Goal: Navigation & Orientation: Go to known website

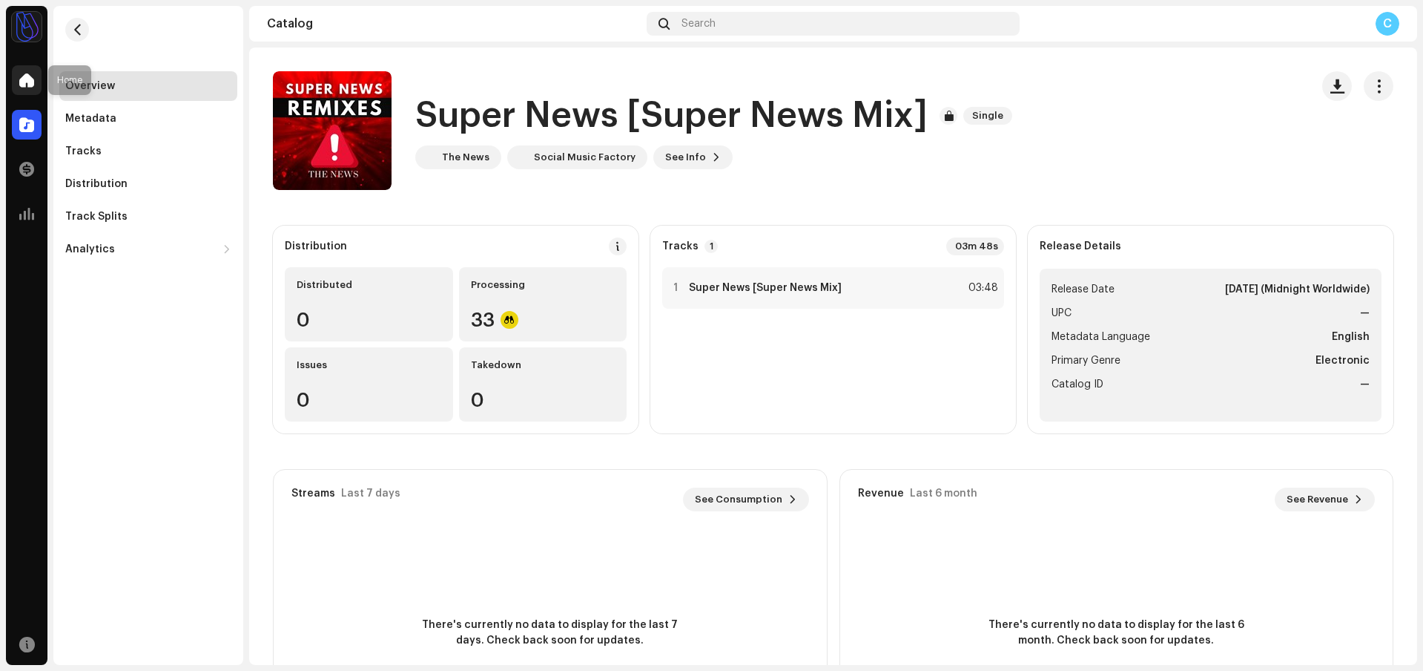
click at [37, 81] on div at bounding box center [27, 80] width 30 height 30
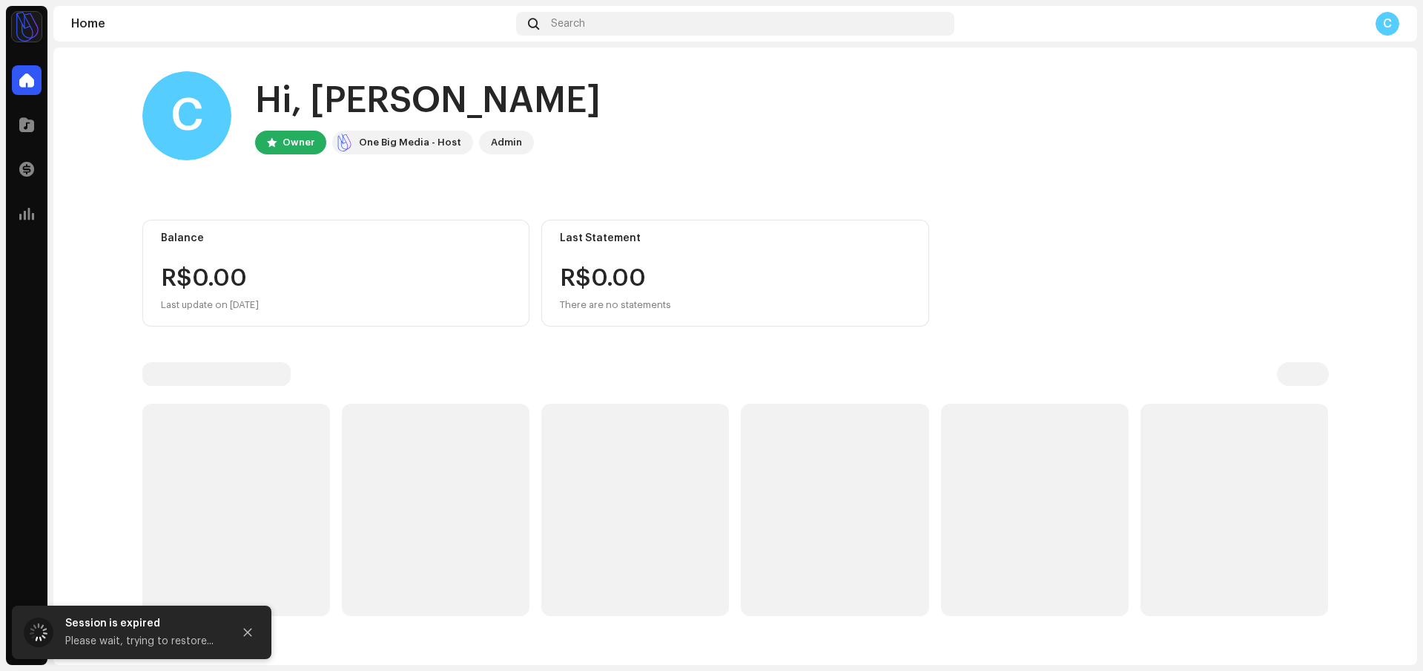
click at [748, 101] on div "C Hi, [PERSON_NAME] Owner One Big Media - Host Admin" at bounding box center [735, 115] width 1187 height 89
